Goal: Obtain resource: Download file/media

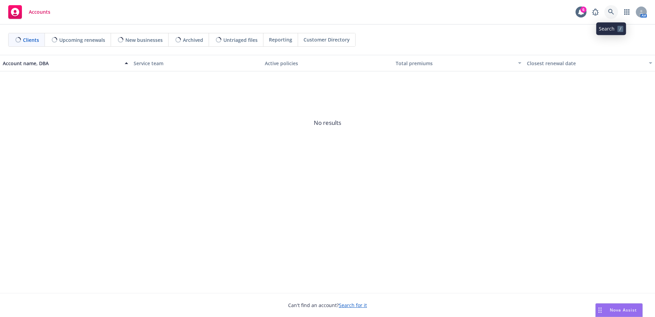
click at [613, 14] on icon at bounding box center [611, 12] width 6 height 6
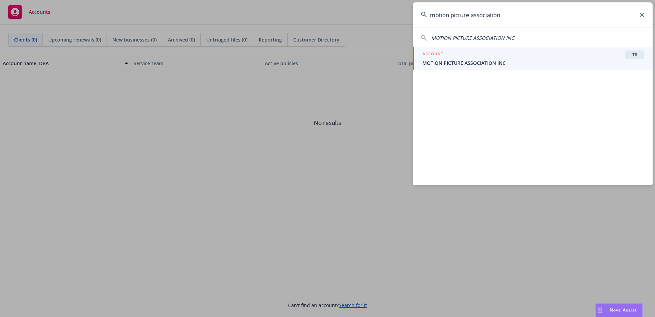
type input "motion picture association"
click at [491, 63] on span "MOTION PICTURE ASSOCIATION INC" at bounding box center [533, 62] width 222 height 7
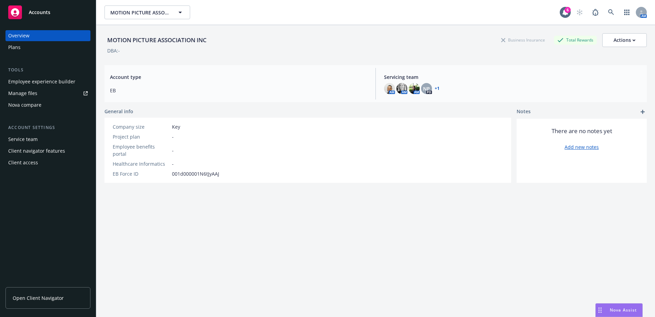
drag, startPoint x: 41, startPoint y: 298, endPoint x: 41, endPoint y: 295, distance: 3.8
click at [41, 298] on span "Open Client Navigator" at bounding box center [38, 297] width 51 height 7
click at [608, 10] on icon at bounding box center [611, 12] width 6 height 6
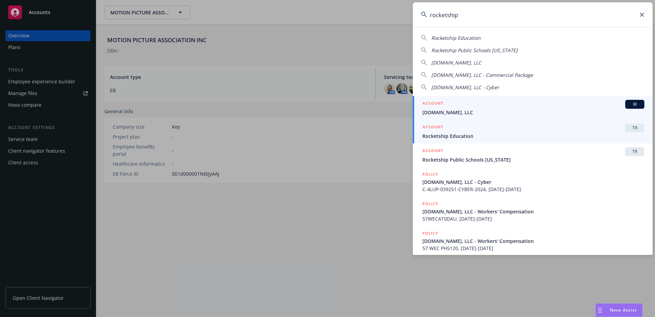
type input "rocketship"
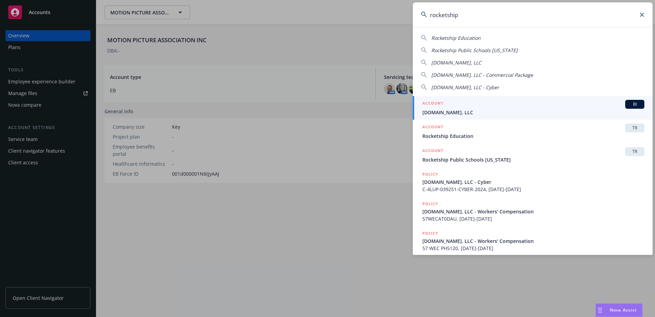
click at [463, 137] on span "Rocketship Education" at bounding box center [533, 135] width 222 height 7
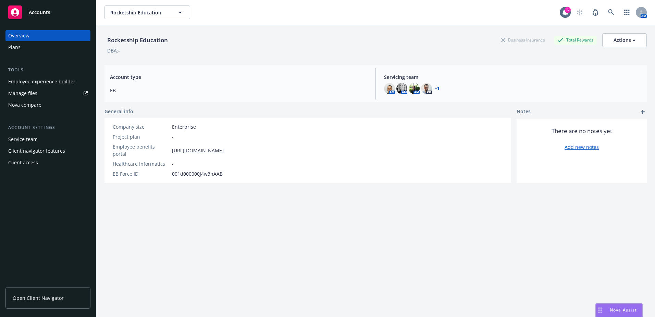
click at [40, 296] on span "Open Client Navigator" at bounding box center [38, 297] width 51 height 7
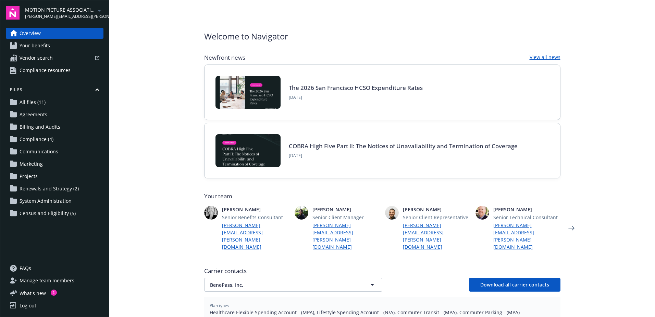
click at [41, 211] on span "Census and Eligibility (5)" at bounding box center [48, 213] width 56 height 11
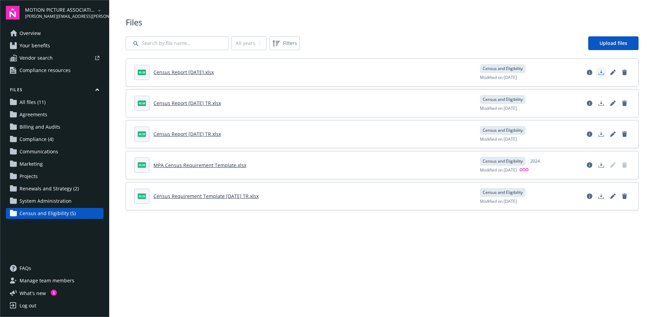
click at [601, 73] on polygon "Download document" at bounding box center [601, 72] width 3 height 4
click at [210, 197] on link "Census Requirement Template [DATE] TR.xlsx" at bounding box center [206, 196] width 105 height 7
click at [602, 195] on icon "Download document" at bounding box center [601, 195] width 5 height 5
click at [602, 164] on polygon "Download document" at bounding box center [601, 164] width 3 height 4
drag, startPoint x: 280, startPoint y: 193, endPoint x: 151, endPoint y: 193, distance: 129.2
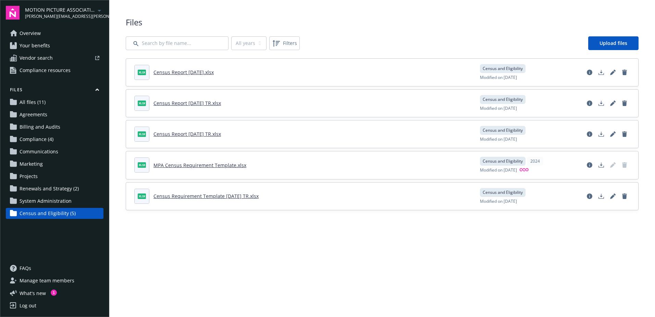
click at [151, 193] on header "xlsx Census Requirement Template [DATE] TR.xlsx" at bounding box center [303, 195] width 338 height 15
copy header "Census Requirement Template [DATE] TR.xlsx"
click at [600, 198] on icon "Download document" at bounding box center [601, 195] width 5 height 5
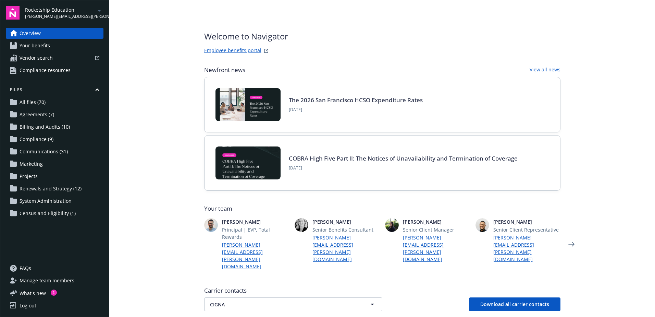
click at [45, 44] on span "Your benefits" at bounding box center [35, 45] width 30 height 11
